Goal: Information Seeking & Learning: Check status

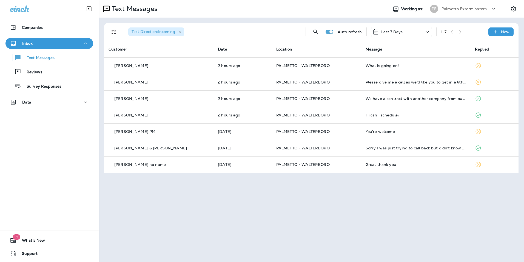
click at [46, 60] on p "Text Messages" at bounding box center [37, 57] width 33 height 5
click at [45, 70] on div "Reviews" at bounding box center [49, 71] width 83 height 8
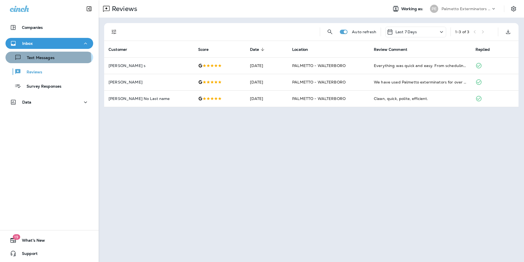
click at [48, 59] on p "Text Messages" at bounding box center [37, 57] width 33 height 5
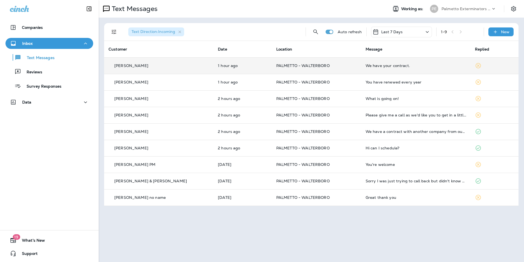
click at [387, 72] on td "We have your contract." at bounding box center [415, 65] width 109 height 16
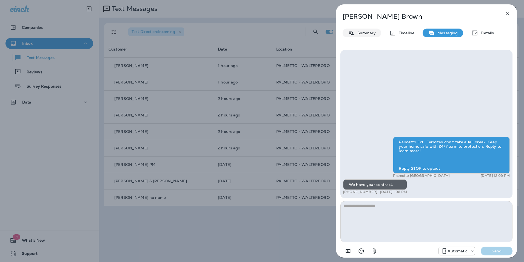
click at [362, 36] on div "Summary" at bounding box center [362, 33] width 39 height 9
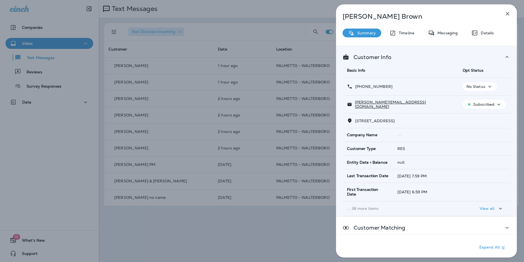
click at [511, 14] on icon "button" at bounding box center [507, 13] width 7 height 7
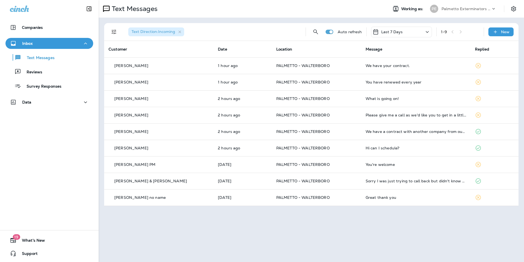
click at [373, 79] on td "You have renewed every year" at bounding box center [415, 82] width 109 height 16
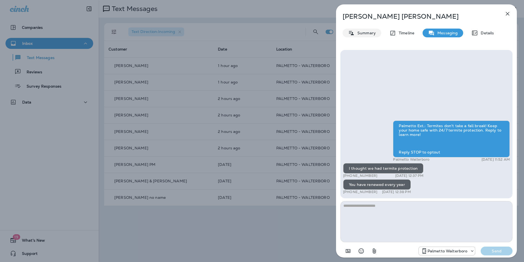
click at [374, 32] on p "Summary" at bounding box center [365, 33] width 21 height 4
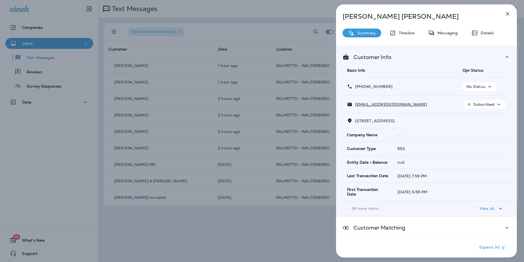
click at [506, 13] on icon "button" at bounding box center [507, 13] width 7 height 7
